Goal: Check status: Check status

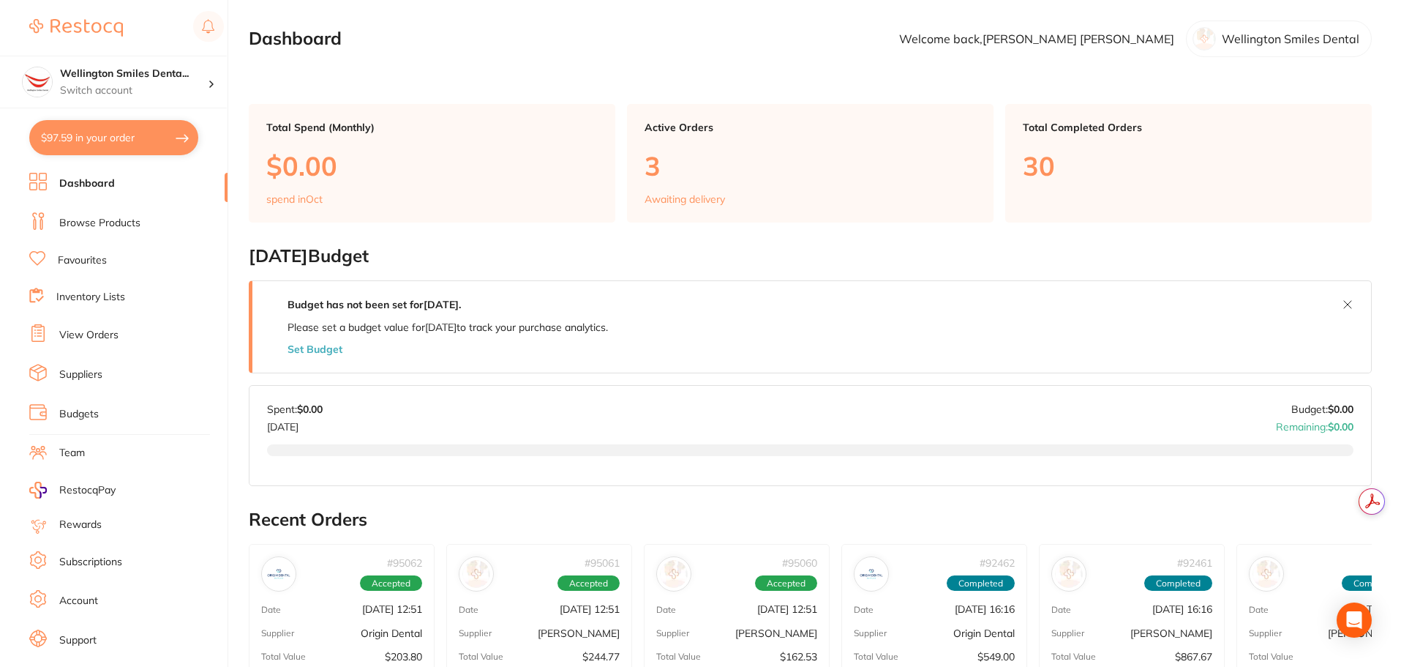
click at [92, 340] on link "View Orders" at bounding box center [88, 335] width 59 height 15
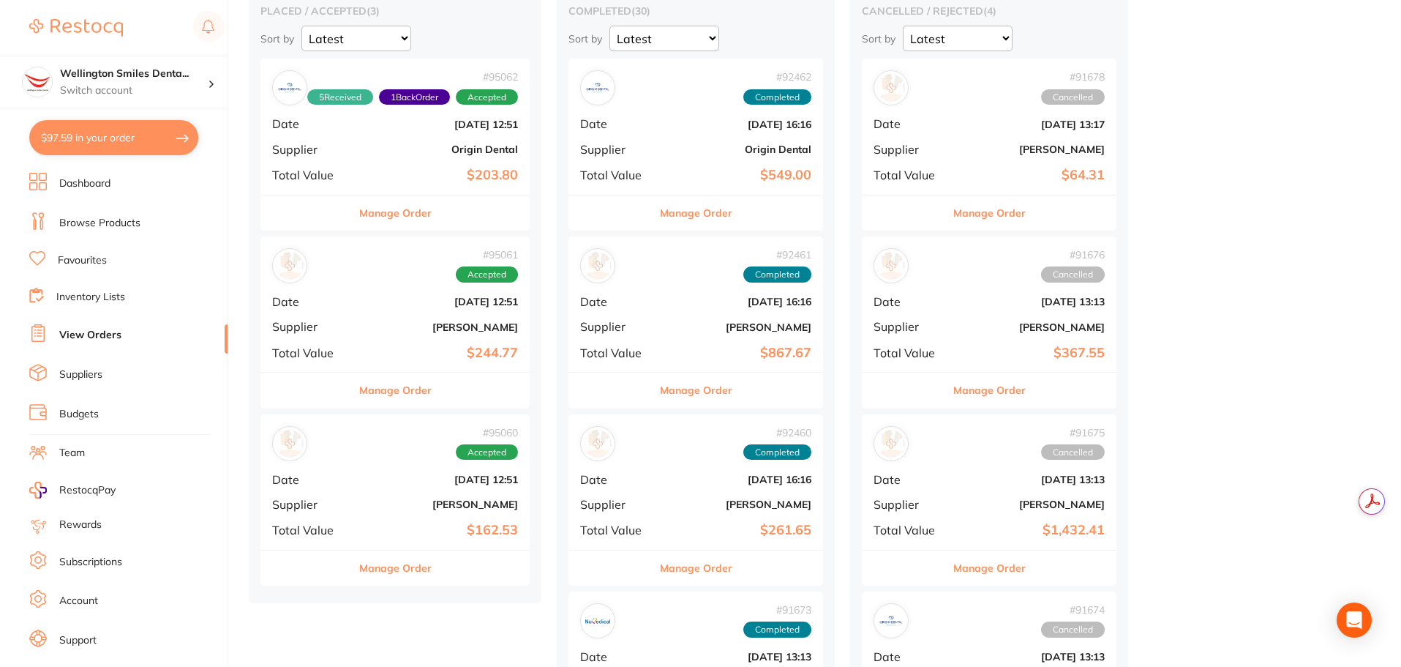
scroll to position [146, 0]
click at [394, 401] on button "Manage Order" at bounding box center [395, 389] width 72 height 35
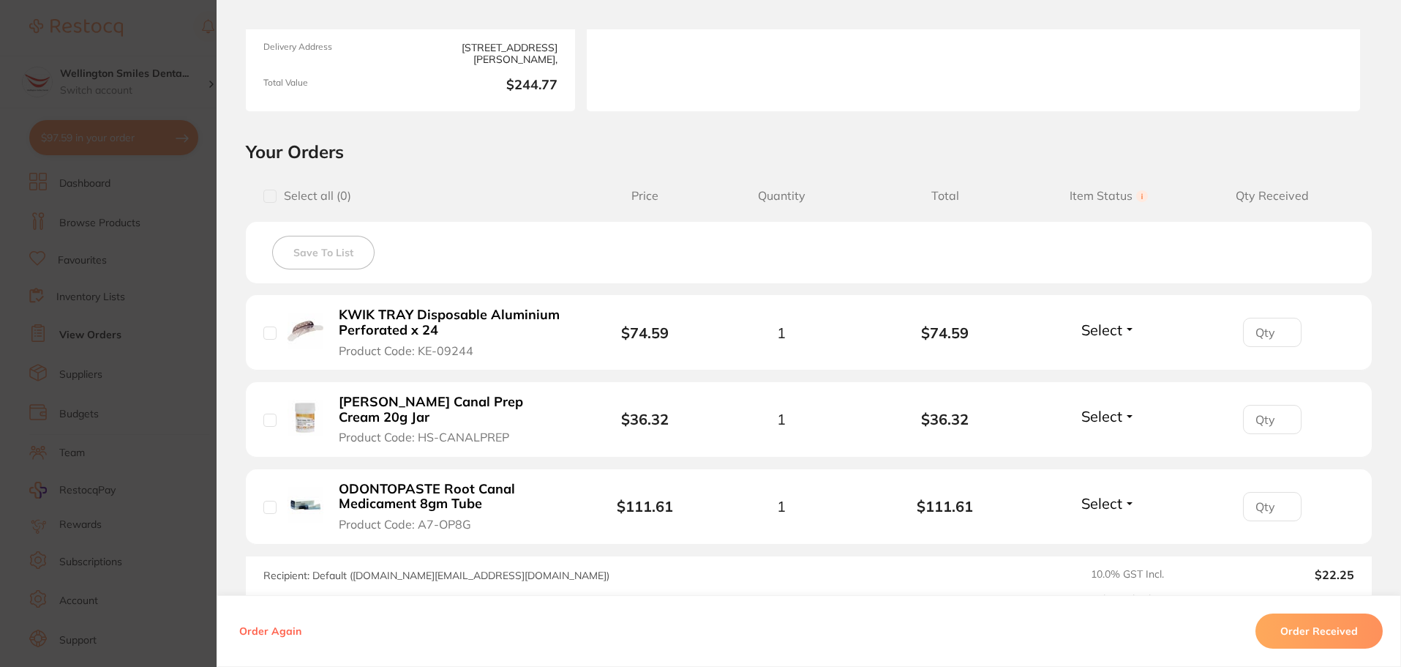
scroll to position [219, 0]
click at [120, 399] on section "Order ID: Restocq- 95061 Order Information Accepted Order Order Date [DATE] 12:…" at bounding box center [700, 333] width 1401 height 667
